Goal: Task Accomplishment & Management: Use online tool/utility

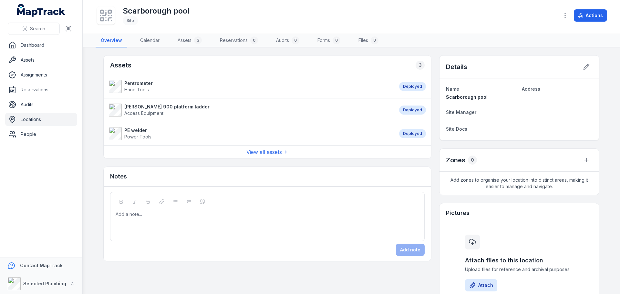
click at [136, 87] on span "Hand Tools" at bounding box center [136, 89] width 25 height 5
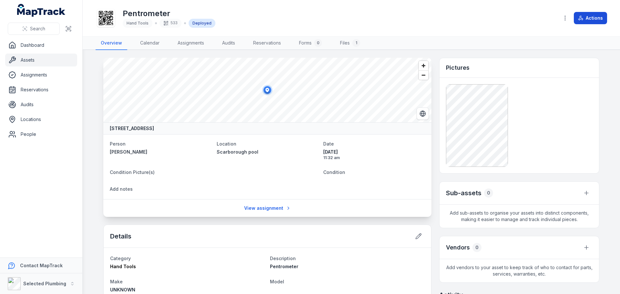
click at [590, 13] on button "Actions" at bounding box center [589, 18] width 33 height 12
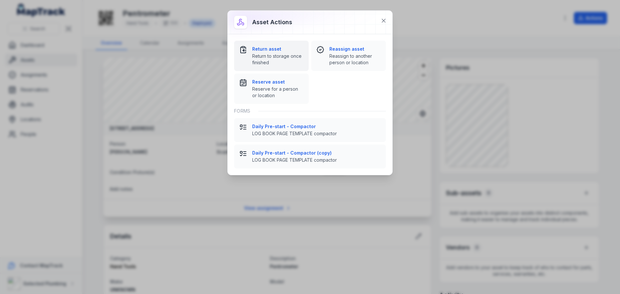
click at [274, 54] on span "Return to storage once finished" at bounding box center [277, 59] width 51 height 13
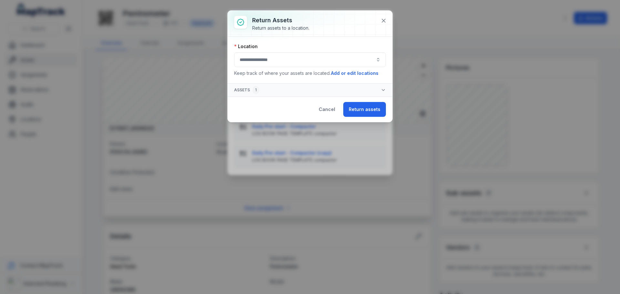
click at [278, 59] on button "button" at bounding box center [310, 59] width 152 height 15
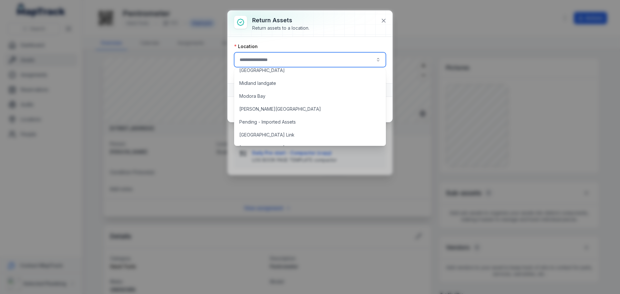
scroll to position [419, 0]
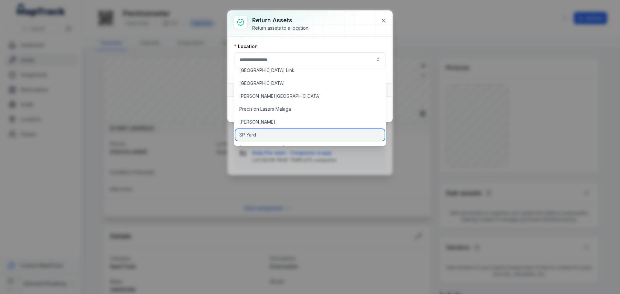
click at [253, 136] on span "SP Yard" at bounding box center [247, 135] width 17 height 6
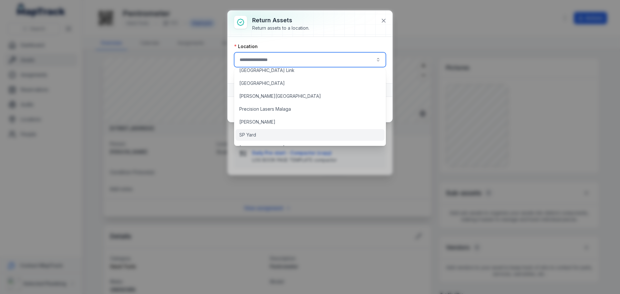
type input "*******"
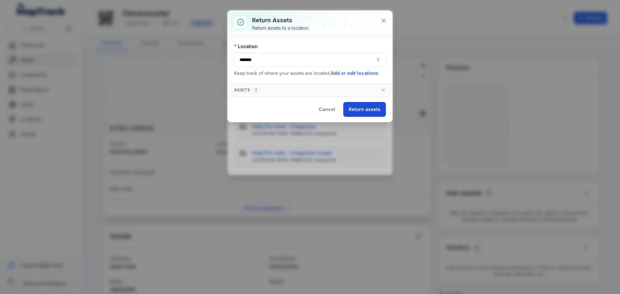
click at [361, 107] on button "Return assets" at bounding box center [364, 109] width 43 height 15
